Goal: Complete application form

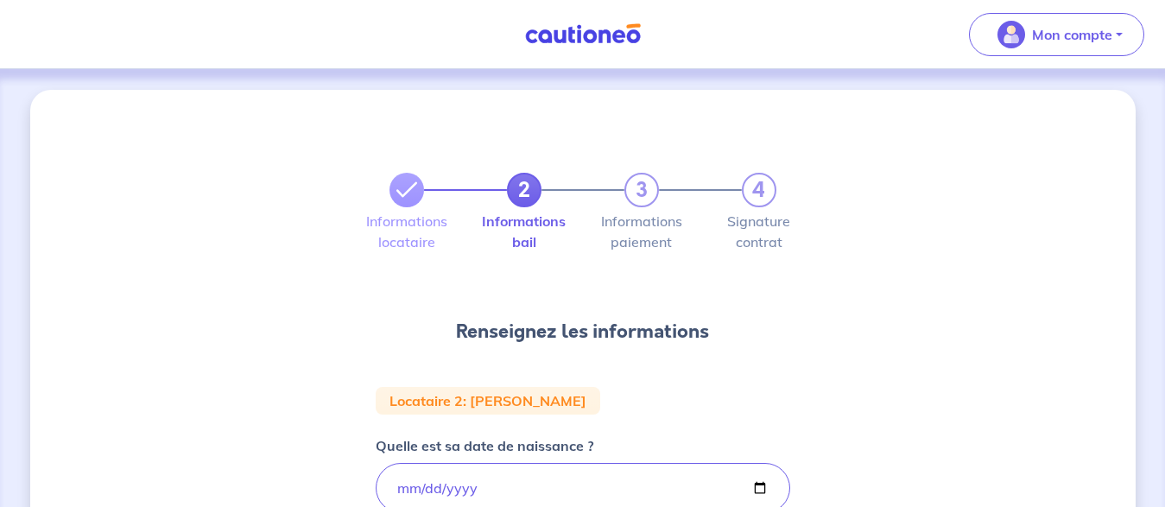
select select "FR"
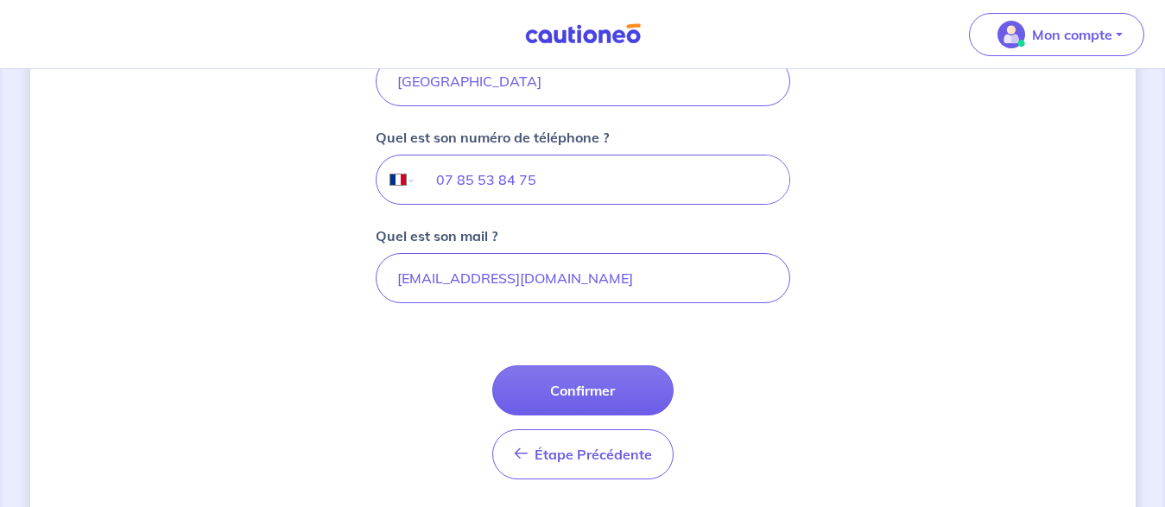
scroll to position [560, 0]
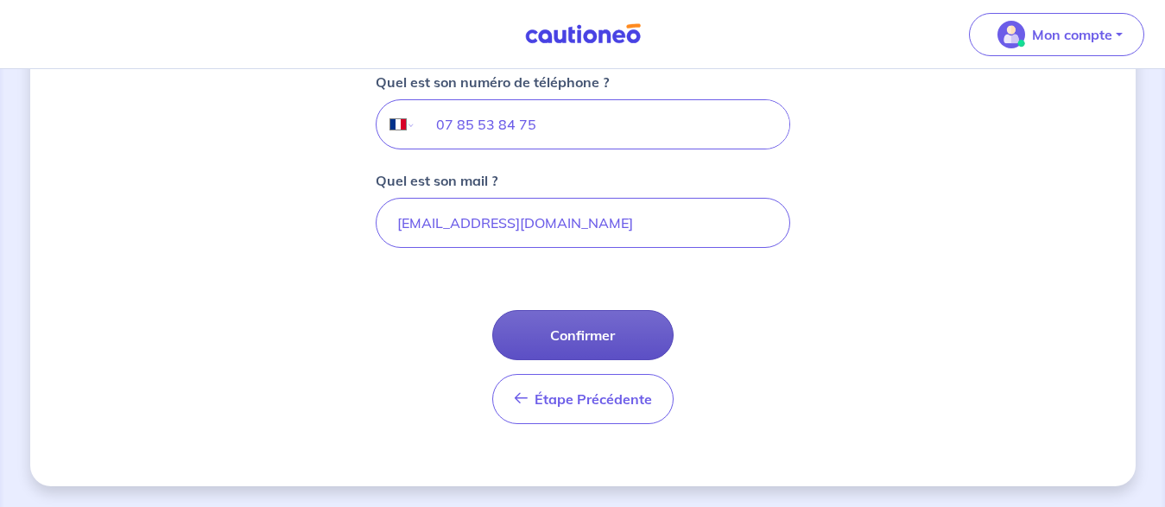
type input "[GEOGRAPHIC_DATA]"
click at [582, 338] on button "Confirmer" at bounding box center [582, 335] width 181 height 50
click at [582, 338] on div "Étape Précédente Précédent Confirmer Confirmer" at bounding box center [582, 367] width 181 height 114
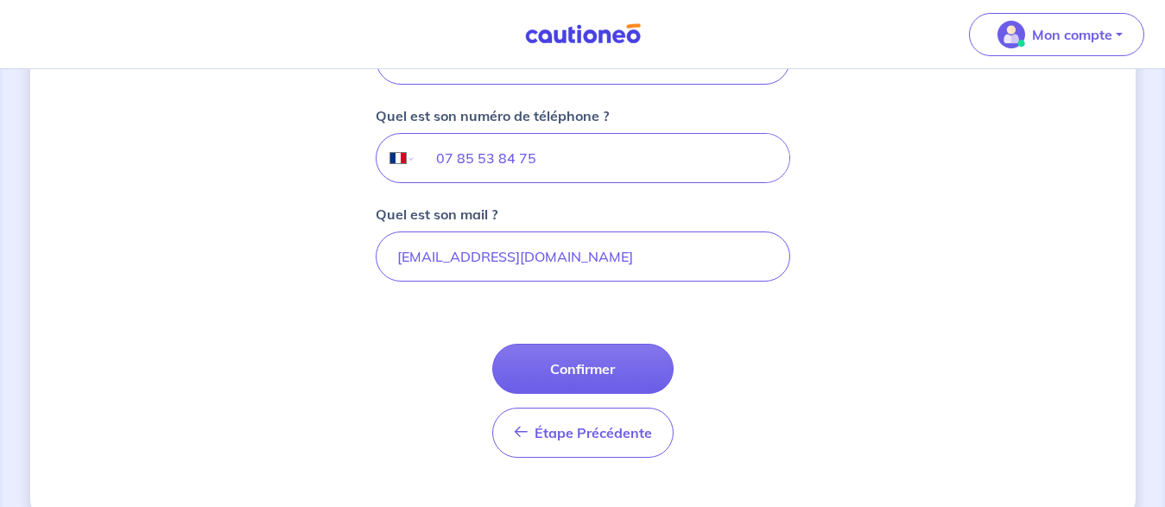
drag, startPoint x: 1174, startPoint y: 334, endPoint x: 1171, endPoint y: 256, distance: 78.6
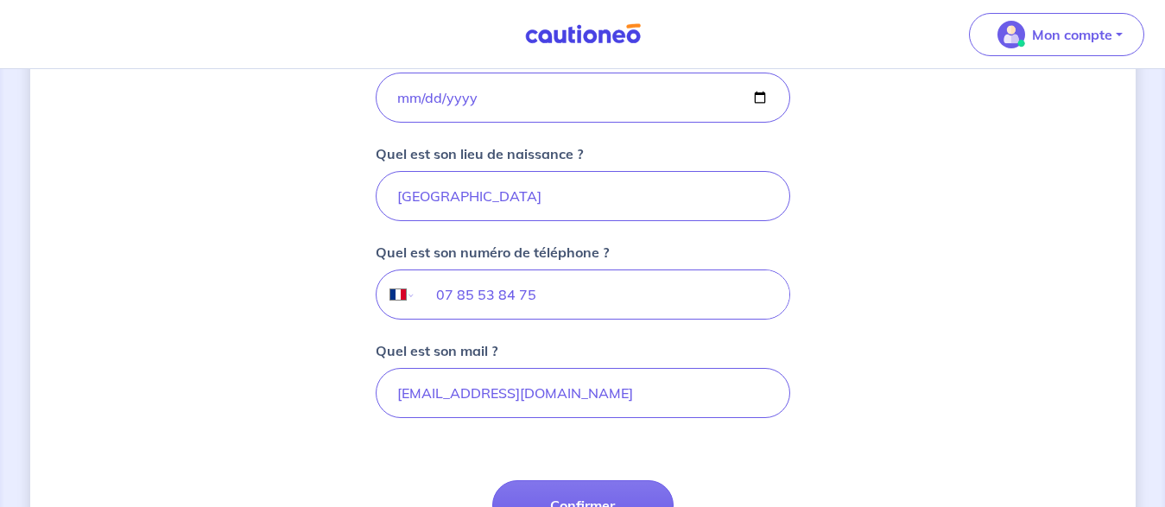
scroll to position [411, 0]
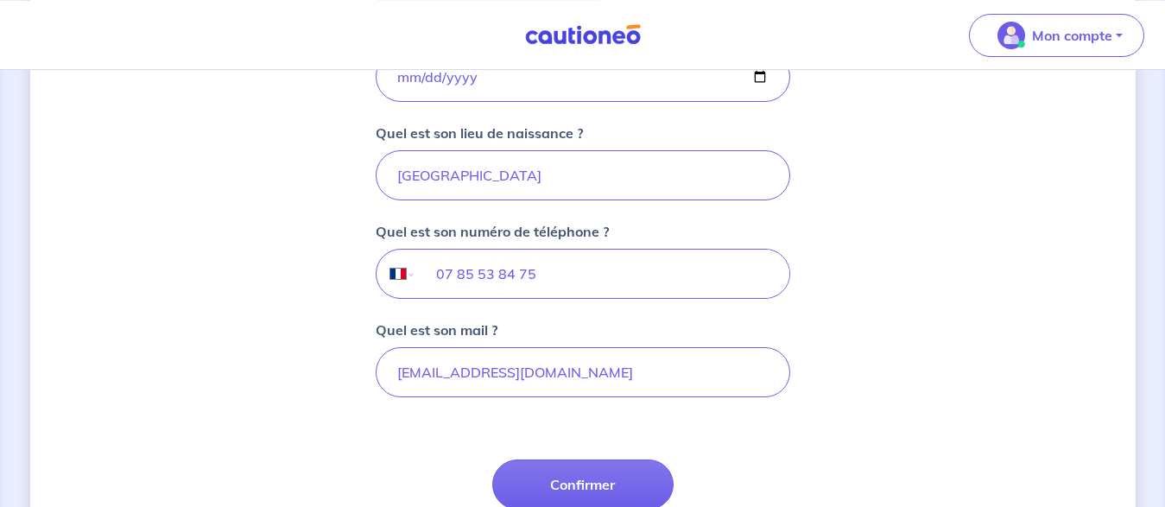
click at [1153, 404] on div "2 3 4 Informations locataire Informations bail Informations paiement Signature …" at bounding box center [582, 157] width 1165 height 998
click at [587, 483] on button "Confirmer" at bounding box center [582, 484] width 181 height 50
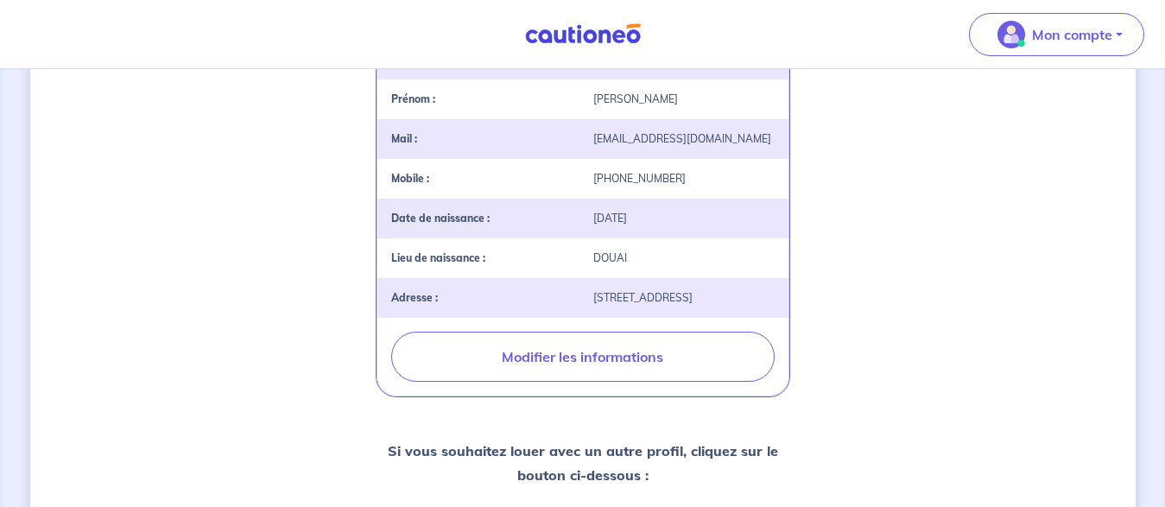
scroll to position [508, 0]
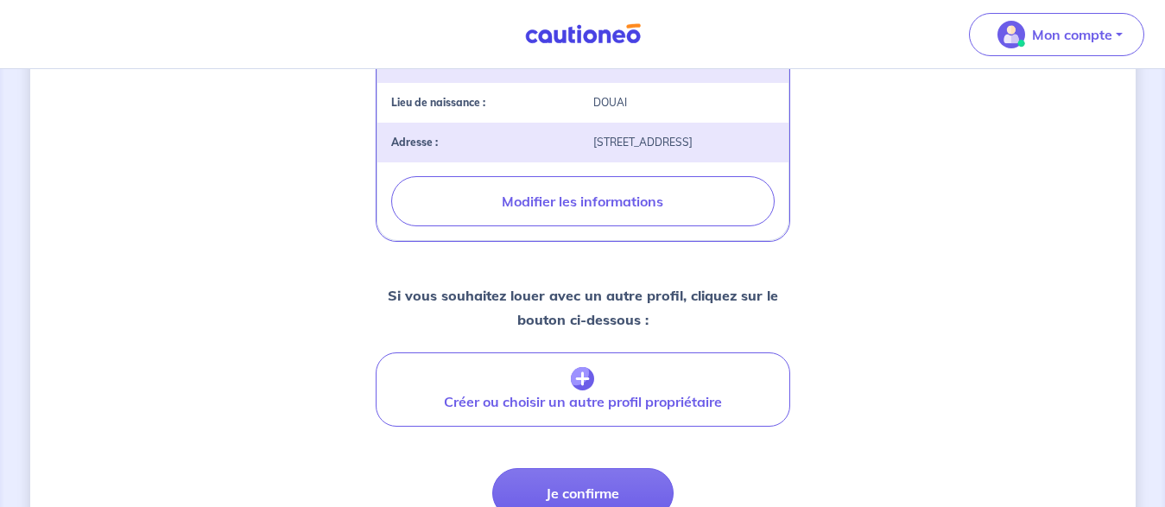
drag, startPoint x: 1169, startPoint y: 89, endPoint x: 1171, endPoint y: 328, distance: 239.2
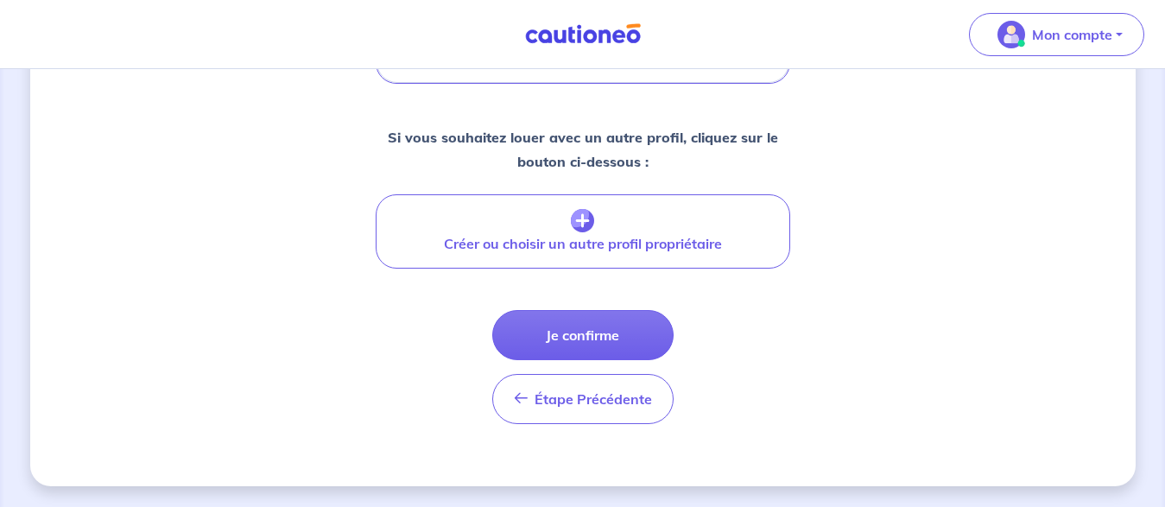
scroll to position [780, 0]
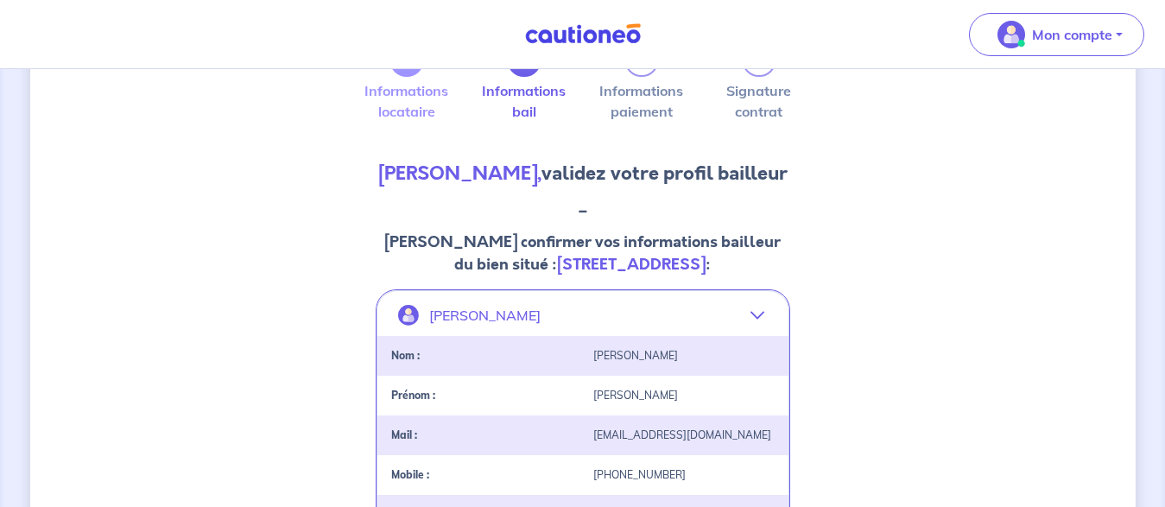
drag, startPoint x: 1166, startPoint y: 364, endPoint x: 1179, endPoint y: 74, distance: 290.4
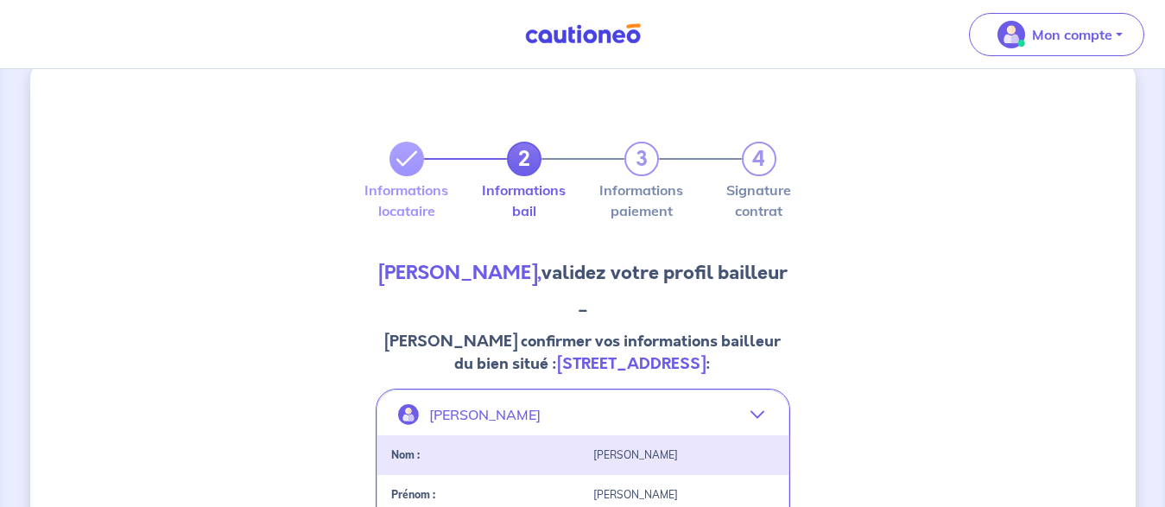
scroll to position [27, 0]
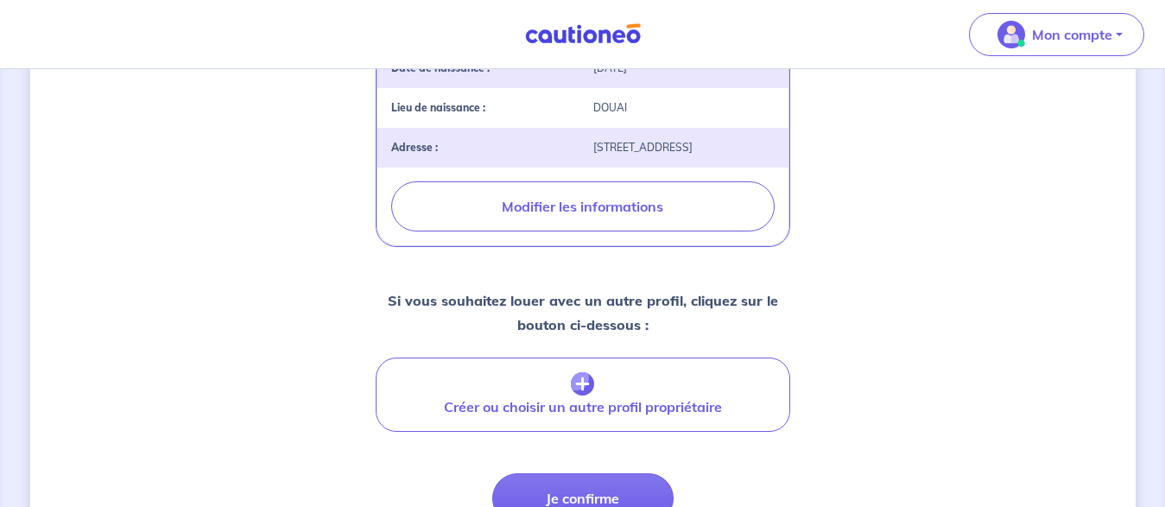
drag, startPoint x: 1174, startPoint y: 65, endPoint x: 1179, endPoint y: 296, distance: 231.5
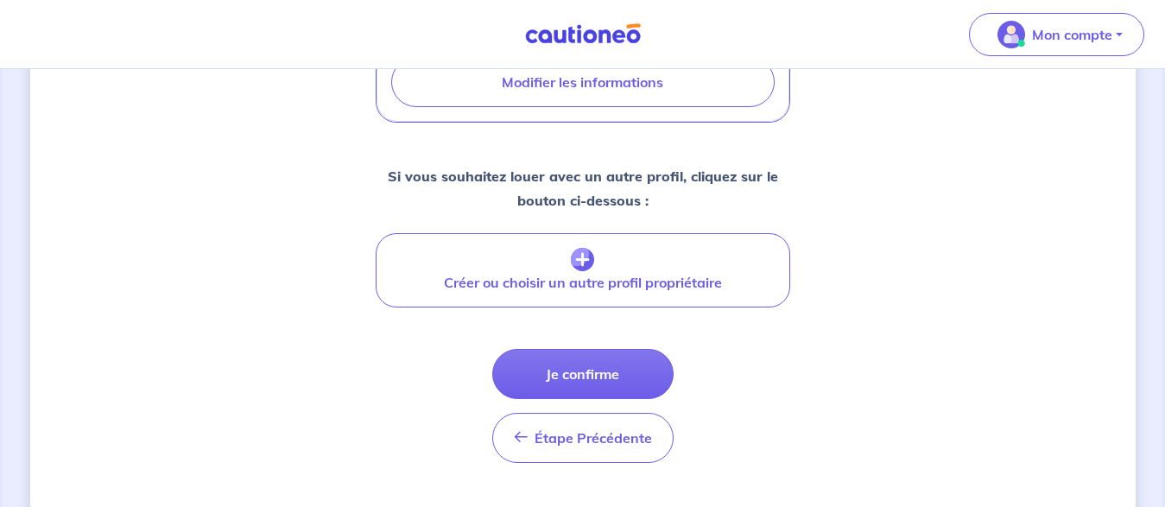
scroll to position [704, 0]
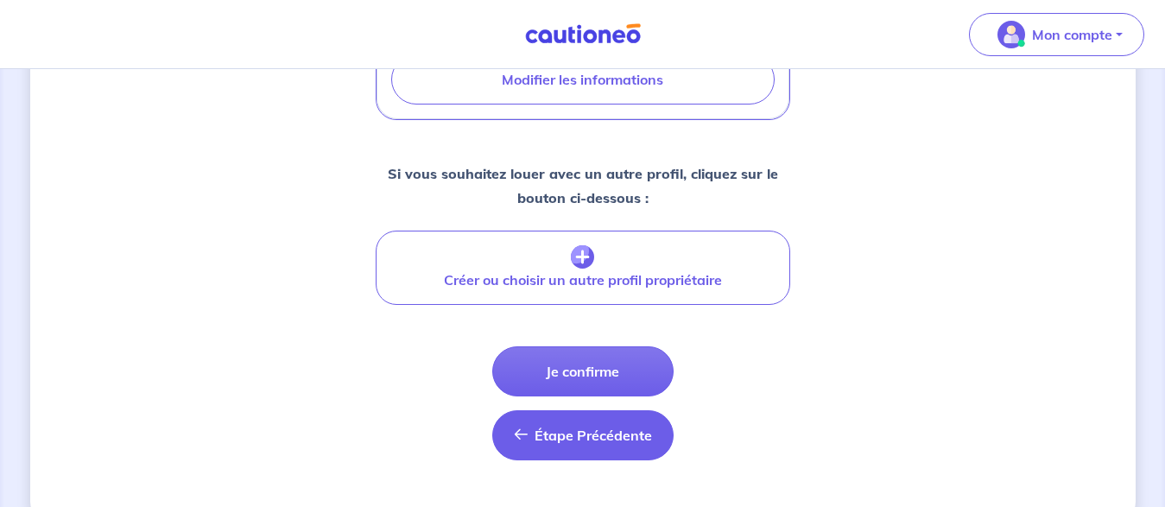
click at [575, 444] on span "Étape Précédente" at bounding box center [593, 435] width 117 height 17
select select "FR"
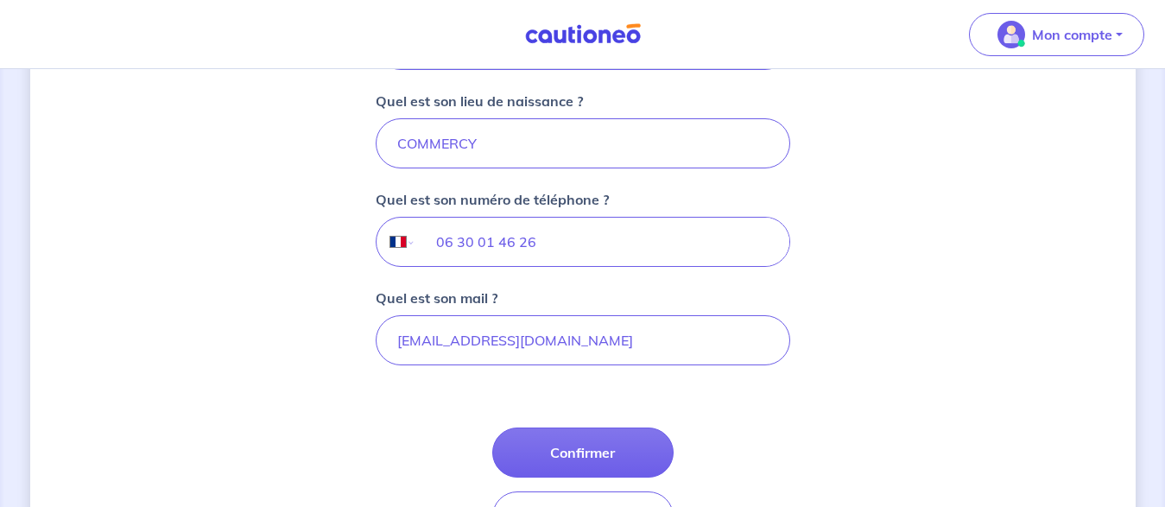
scroll to position [478, 0]
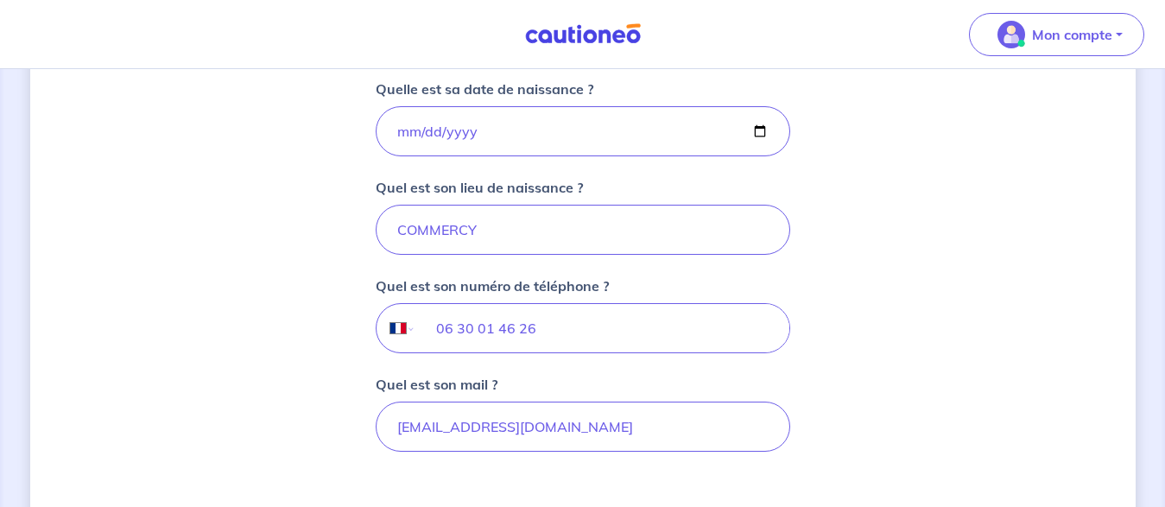
drag, startPoint x: 1177, startPoint y: 284, endPoint x: 1179, endPoint y: 219, distance: 64.8
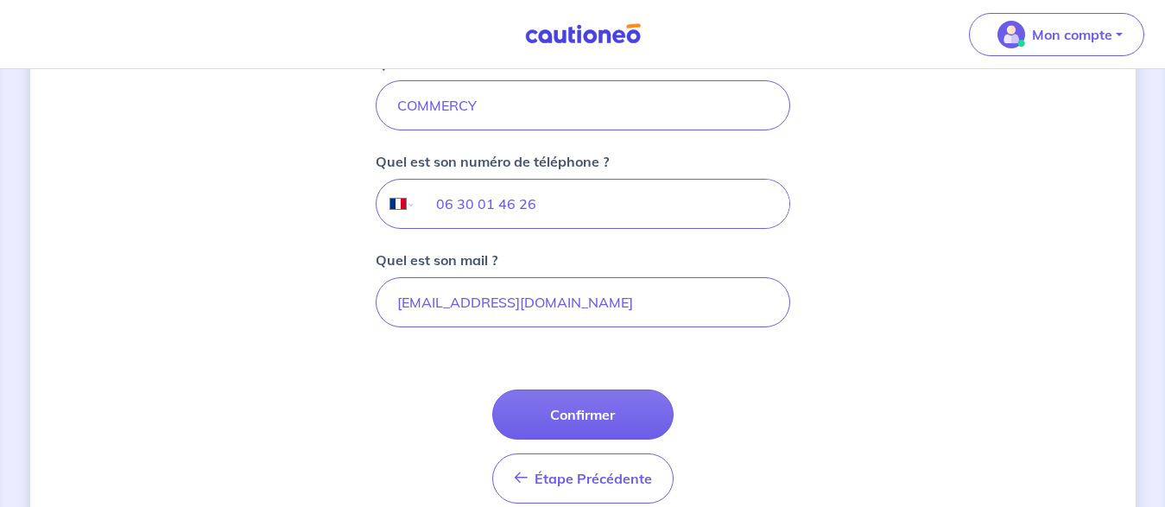
scroll to position [560, 0]
